Goal: Navigation & Orientation: Find specific page/section

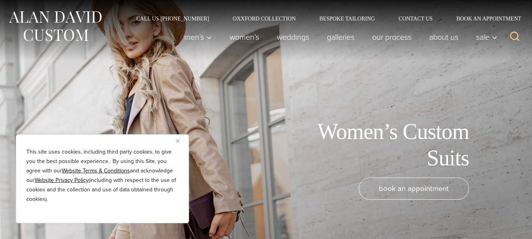
click at [180, 139] on button "Close" at bounding box center [180, 140] width 9 height 9
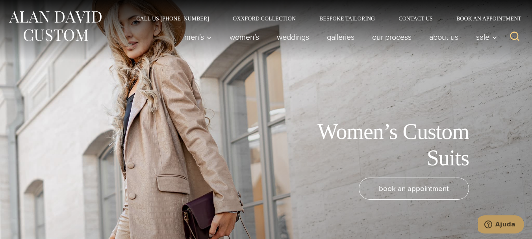
drag, startPoint x: 538, startPoint y: 12, endPoint x: 527, endPoint y: 11, distance: 11.1
click at [221, 41] on link "Women’s" at bounding box center [244, 37] width 47 height 16
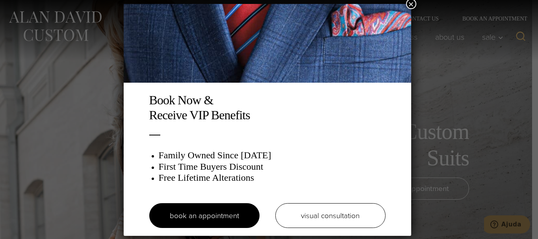
click at [413, 2] on button "×" at bounding box center [411, 4] width 10 height 10
